Goal: Navigation & Orientation: Understand site structure

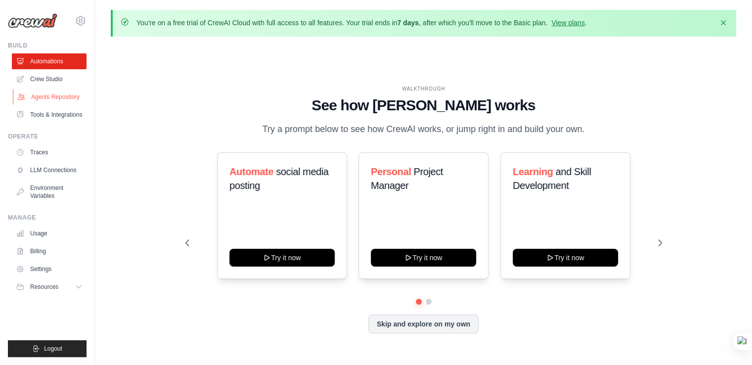
click at [81, 96] on link "Agents Repository" at bounding box center [50, 97] width 75 height 16
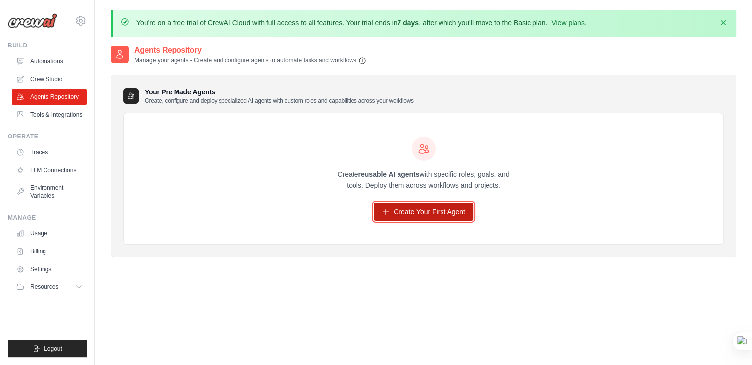
click at [403, 215] on link "Create Your First Agent" at bounding box center [423, 212] width 99 height 18
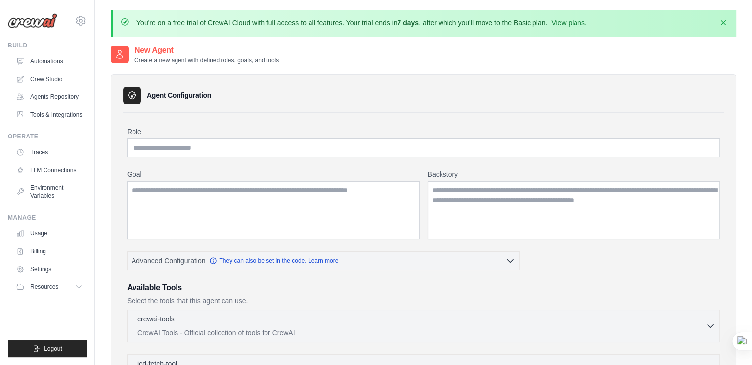
click at [42, 18] on img at bounding box center [32, 20] width 49 height 15
click at [80, 19] on icon at bounding box center [80, 20] width 3 height 3
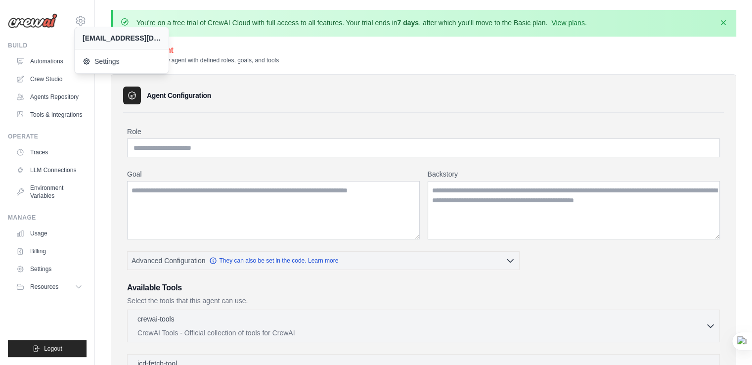
click at [60, 34] on div "mahmud962002@gmail.com Settings Build Automations" at bounding box center [47, 182] width 95 height 365
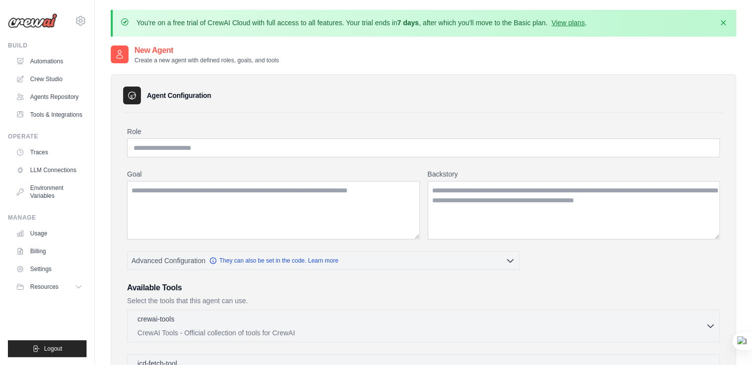
click at [20, 44] on div "Build" at bounding box center [47, 46] width 79 height 8
click at [51, 77] on link "Crew Studio" at bounding box center [50, 79] width 75 height 16
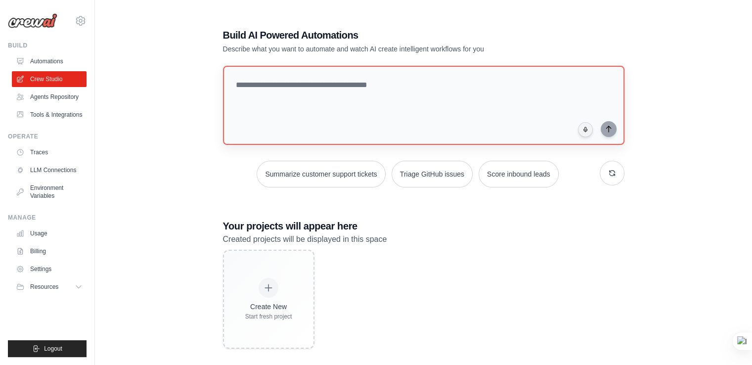
scroll to position [53, 0]
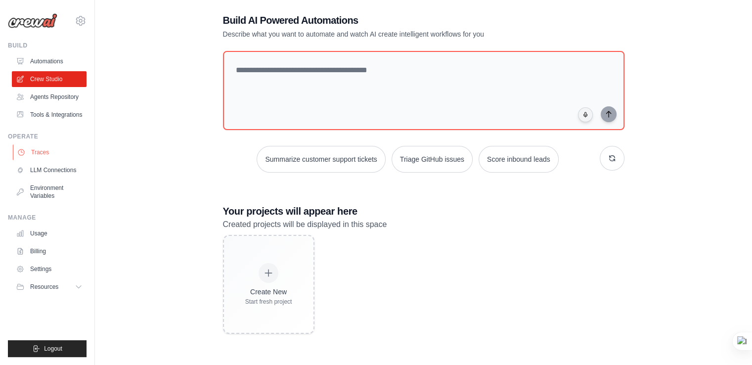
click at [55, 160] on link "Traces" at bounding box center [50, 152] width 75 height 16
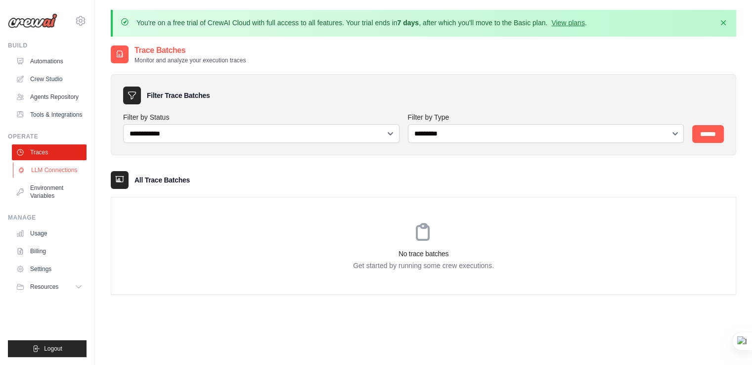
click at [63, 177] on link "LLM Connections" at bounding box center [50, 170] width 75 height 16
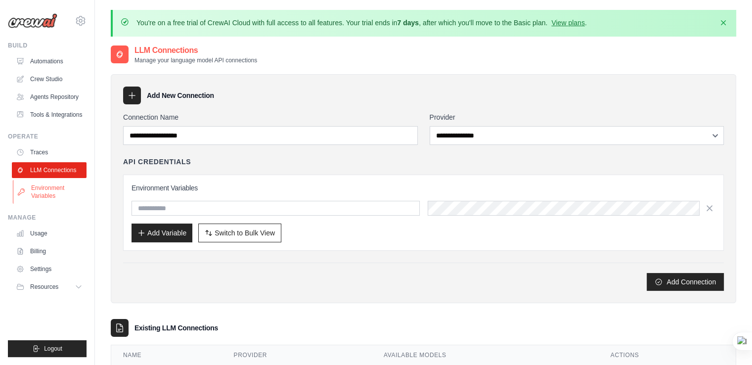
click at [68, 196] on link "Environment Variables" at bounding box center [50, 192] width 75 height 24
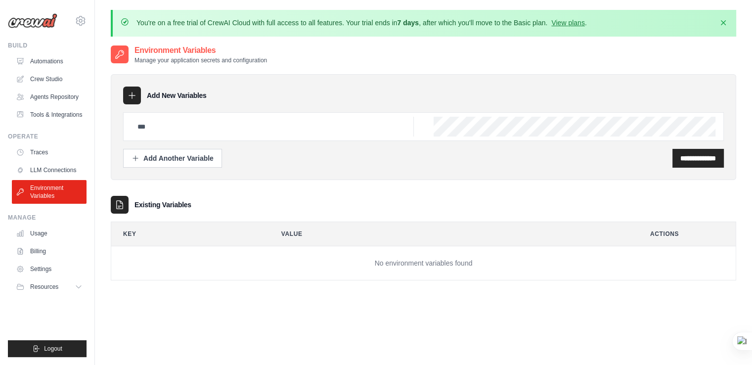
click at [38, 24] on img at bounding box center [32, 20] width 49 height 15
